Goal: Information Seeking & Learning: Learn about a topic

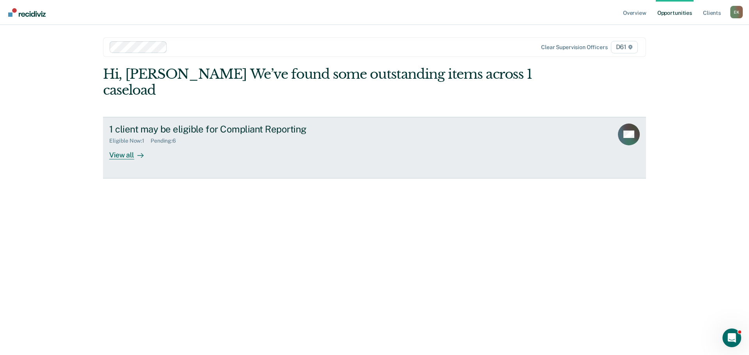
click at [126, 144] on div "View all" at bounding box center [131, 151] width 44 height 15
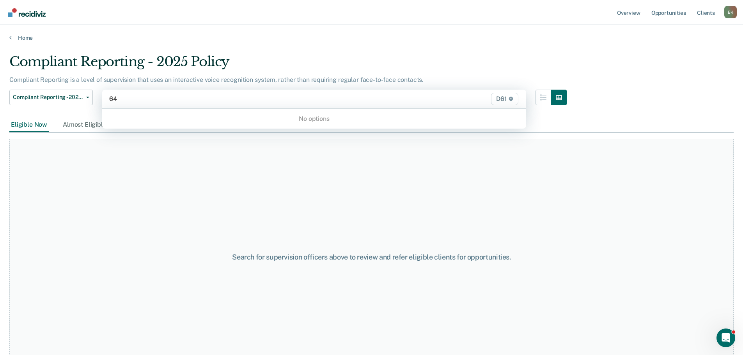
type input "6"
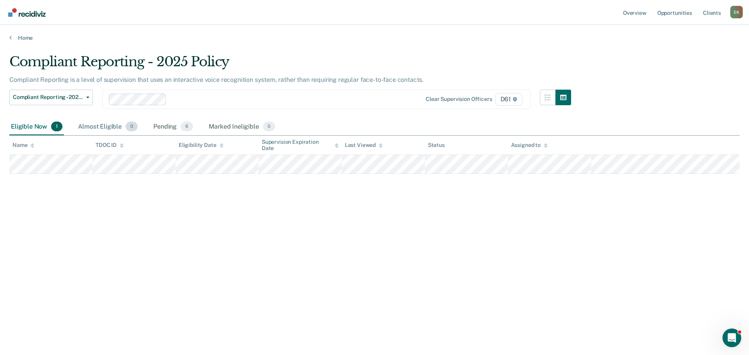
click at [101, 125] on div "Almost Eligible 0" at bounding box center [107, 127] width 63 height 17
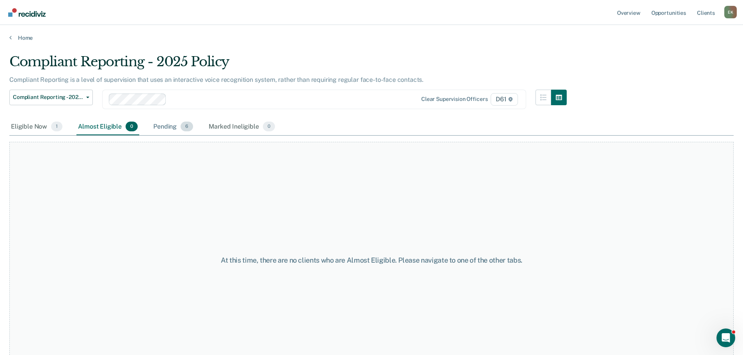
click at [157, 126] on div "Pending 6" at bounding box center [173, 127] width 43 height 17
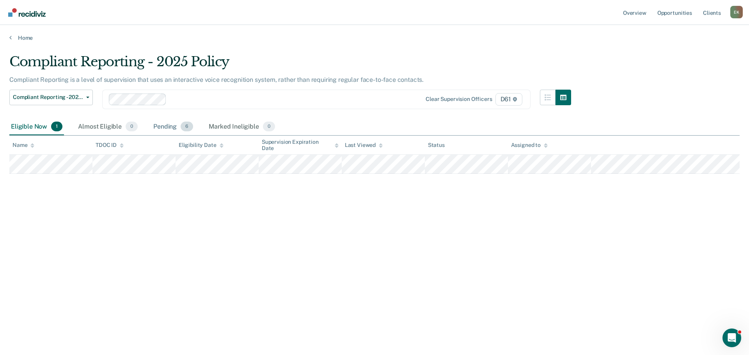
click at [172, 128] on div "Pending 6" at bounding box center [173, 127] width 43 height 17
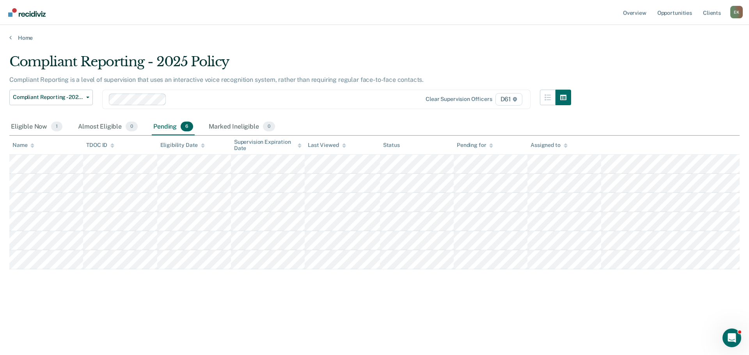
click at [491, 147] on icon at bounding box center [491, 147] width 4 height 2
click at [491, 144] on icon at bounding box center [491, 144] width 4 height 2
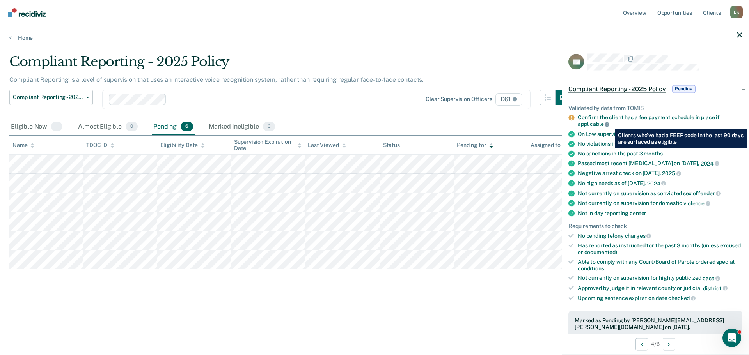
click at [609, 123] on icon at bounding box center [607, 124] width 5 height 5
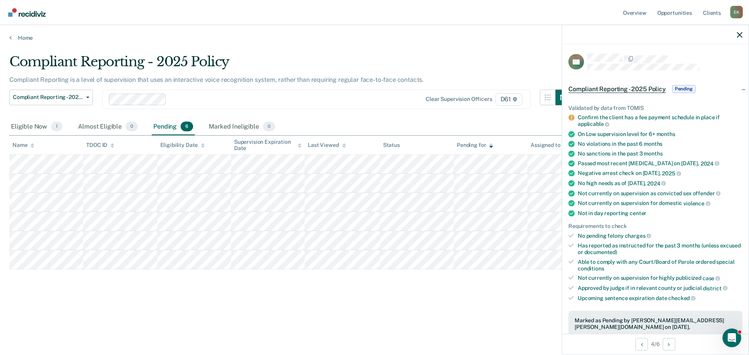
click at [479, 312] on div "Compliant Reporting - 2025 Policy Compliant Reporting is a level of supervision…" at bounding box center [374, 188] width 730 height 268
click at [741, 34] on icon "button" at bounding box center [739, 34] width 5 height 5
click at [739, 31] on div at bounding box center [655, 35] width 186 height 20
click at [739, 34] on icon "button" at bounding box center [739, 34] width 5 height 5
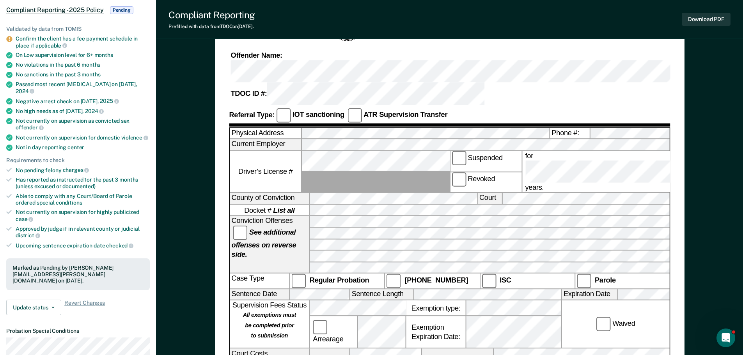
scroll to position [78, 0]
